Goal: Task Accomplishment & Management: Manage account settings

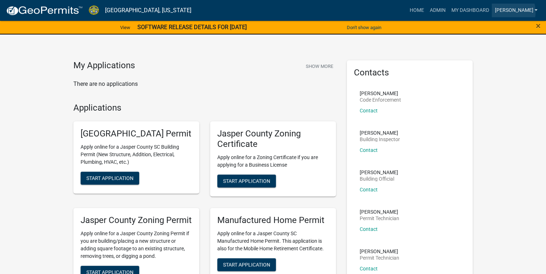
click at [526, 12] on link "[PERSON_NAME]" at bounding box center [516, 11] width 49 height 14
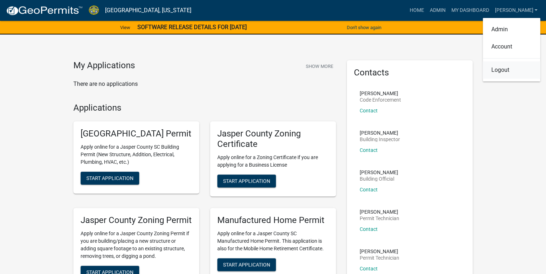
click at [501, 72] on link "Logout" at bounding box center [512, 70] width 58 height 17
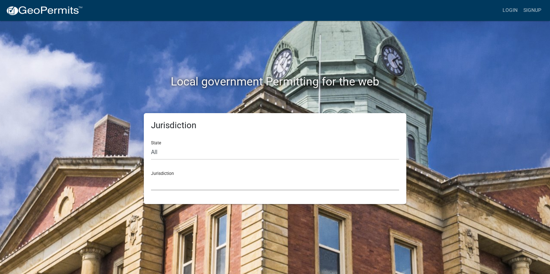
click at [162, 186] on select "[GEOGRAPHIC_DATA], [US_STATE] [GEOGRAPHIC_DATA], [US_STATE][PERSON_NAME][GEOGRA…" at bounding box center [275, 183] width 248 height 15
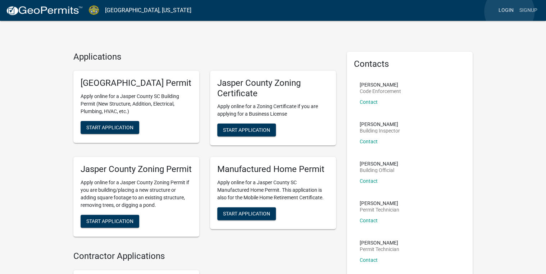
click at [509, 12] on link "Login" at bounding box center [506, 11] width 21 height 14
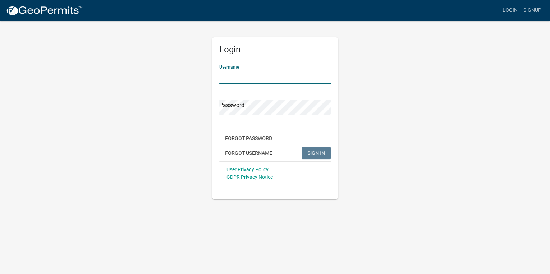
click at [260, 75] on input "Username" at bounding box center [275, 76] width 112 height 15
click at [321, 150] on span "SIGN IN" at bounding box center [317, 153] width 18 height 6
click at [312, 151] on span "SIGN IN" at bounding box center [317, 153] width 18 height 6
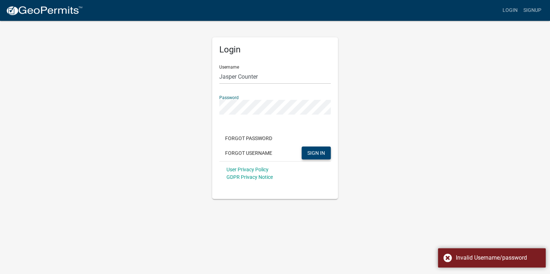
click at [140, 109] on div "Login Username Jasper Counter Password Forgot Password Forgot Username SIGN IN …" at bounding box center [275, 109] width 410 height 179
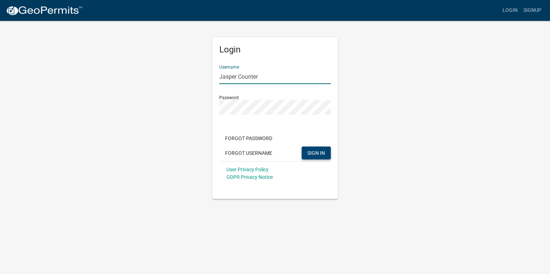
drag, startPoint x: 223, startPoint y: 77, endPoint x: 215, endPoint y: 78, distance: 8.3
click at [215, 78] on div "Login Username Jasper Counter Password Forgot Password Forgot Username SIGN IN …" at bounding box center [275, 118] width 126 height 162
click at [237, 75] on input "jasper Counter" at bounding box center [275, 76] width 112 height 15
click at [308, 154] on button "SIGN IN" at bounding box center [316, 153] width 29 height 13
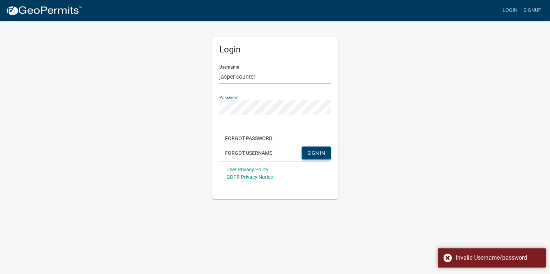
click at [162, 109] on div "Login Username [PERSON_NAME] counter Password Forgot Password Forgot Username S…" at bounding box center [275, 109] width 410 height 179
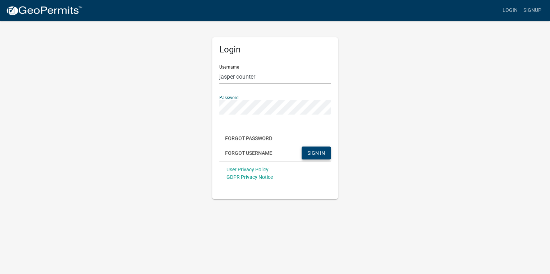
click at [321, 153] on span "SIGN IN" at bounding box center [317, 153] width 18 height 6
click at [103, 112] on div "Login Username [PERSON_NAME] counter Password Forgot Password Forgot Username S…" at bounding box center [275, 109] width 410 height 179
click at [302, 147] on button "SIGN IN" at bounding box center [316, 153] width 29 height 13
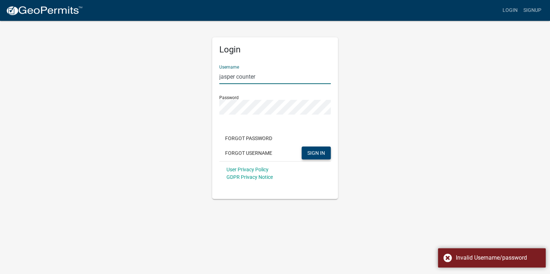
drag, startPoint x: 273, startPoint y: 76, endPoint x: 175, endPoint y: 78, distance: 98.6
click at [175, 78] on div "Login Username [PERSON_NAME] counter Password Forgot Password Forgot Username S…" at bounding box center [275, 109] width 410 height 179
type input "Jasper Counter"
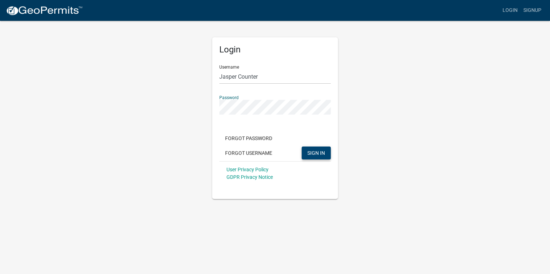
click at [147, 108] on div "Login Username Jasper Counter Password Forgot Password Forgot Username SIGN IN …" at bounding box center [275, 109] width 410 height 179
click at [302, 147] on button "SIGN IN" at bounding box center [316, 153] width 29 height 13
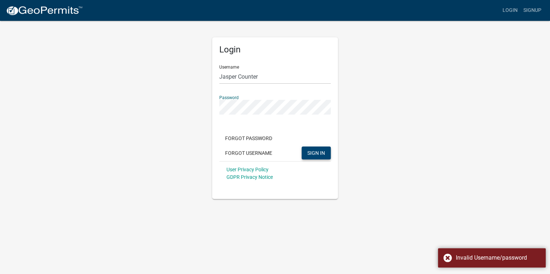
click at [160, 115] on div "Login Username Jasper Counter Password Forgot Password Forgot Username SIGN IN …" at bounding box center [275, 109] width 410 height 179
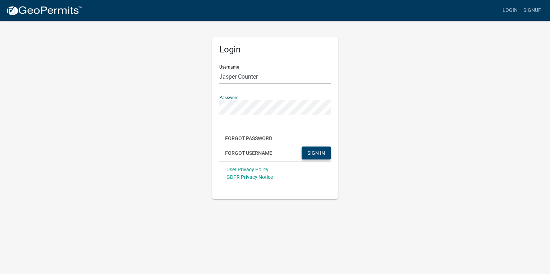
click at [302, 147] on button "SIGN IN" at bounding box center [316, 153] width 29 height 13
